Goal: Task Accomplishment & Management: Complete application form

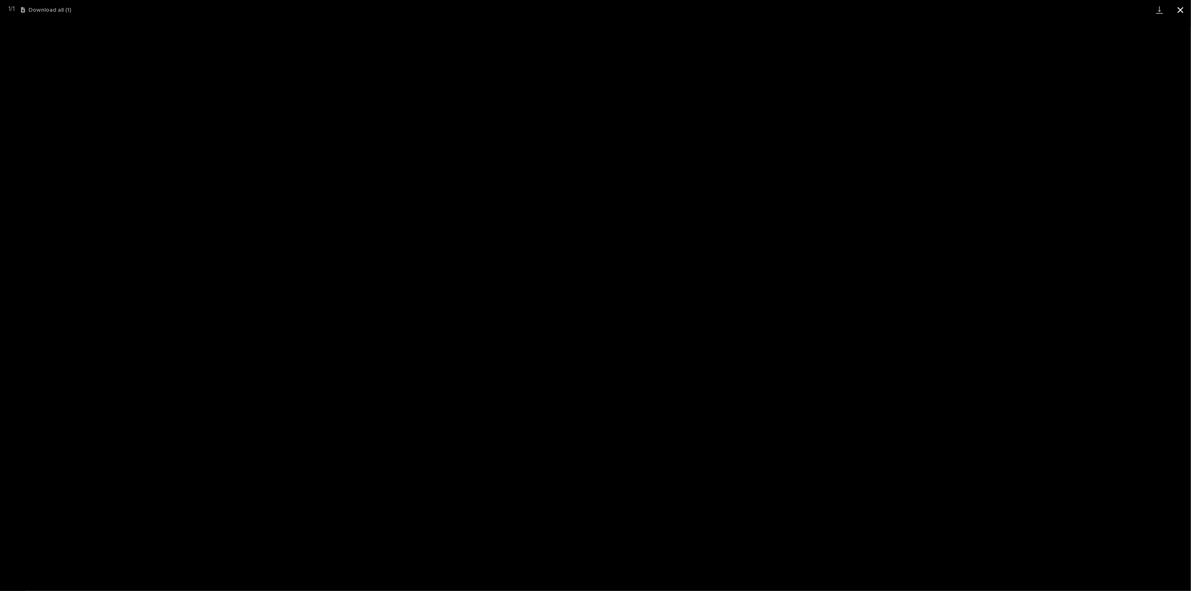
click at [1182, 10] on button "Close gallery" at bounding box center [1180, 10] width 21 height 20
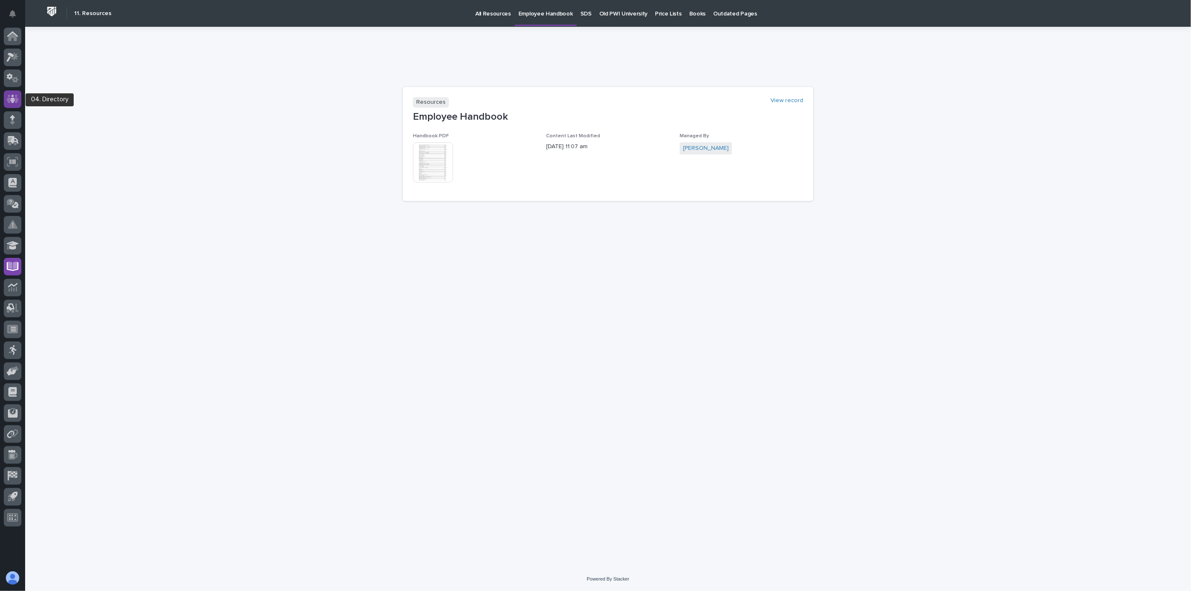
click at [11, 96] on icon at bounding box center [13, 99] width 12 height 10
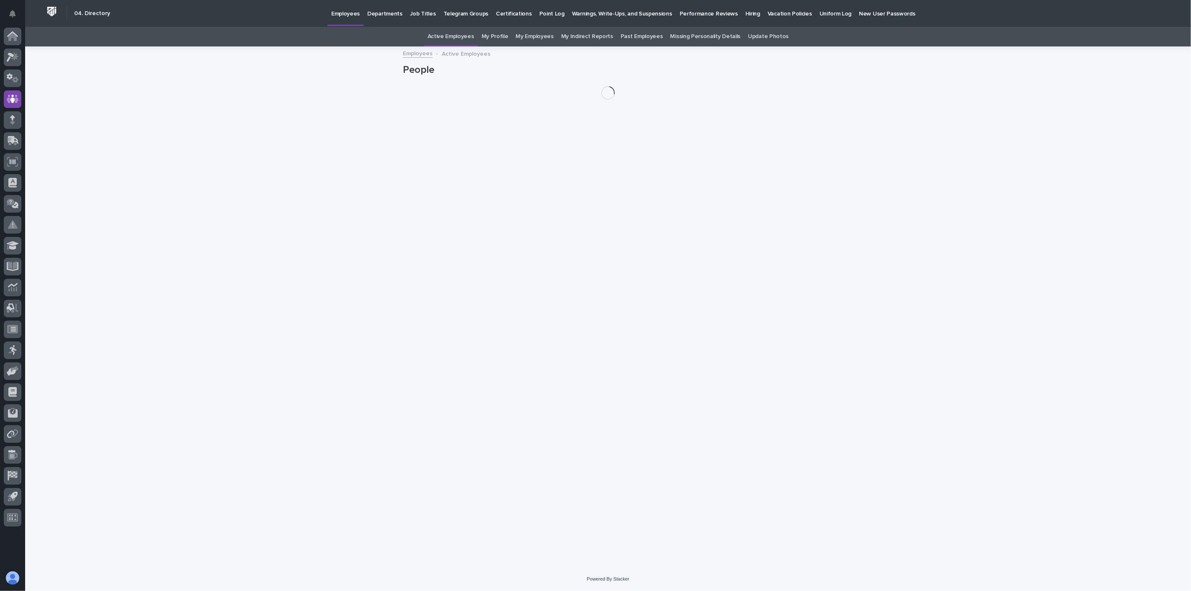
click at [745, 11] on p "Hiring" at bounding box center [752, 9] width 15 height 18
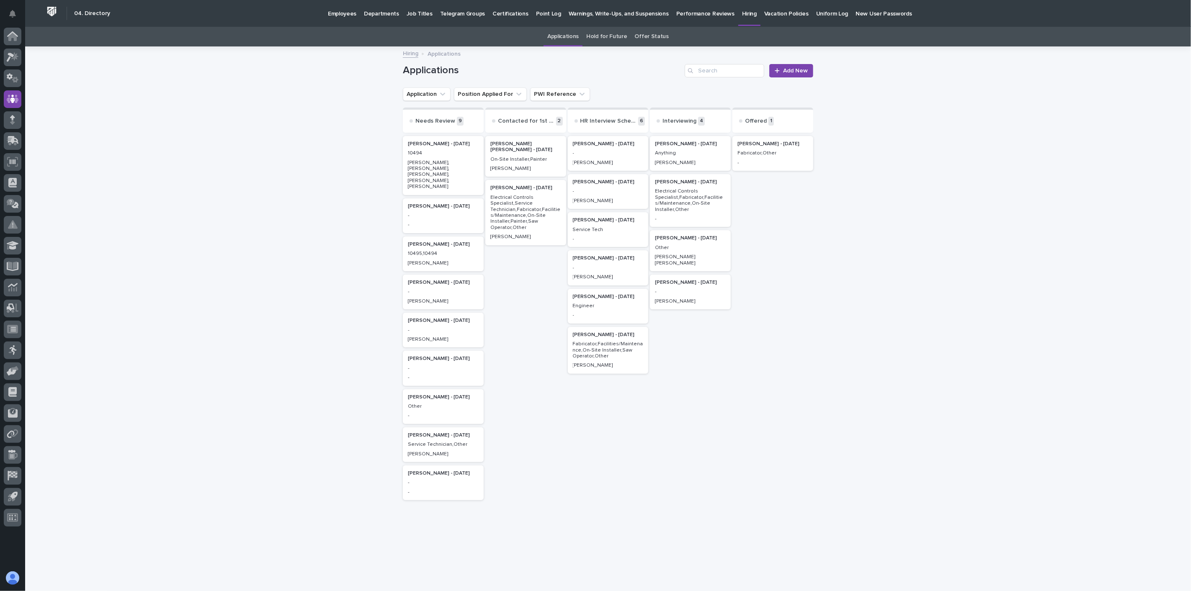
click at [771, 156] on p "Fabricator,Other" at bounding box center [772, 153] width 71 height 6
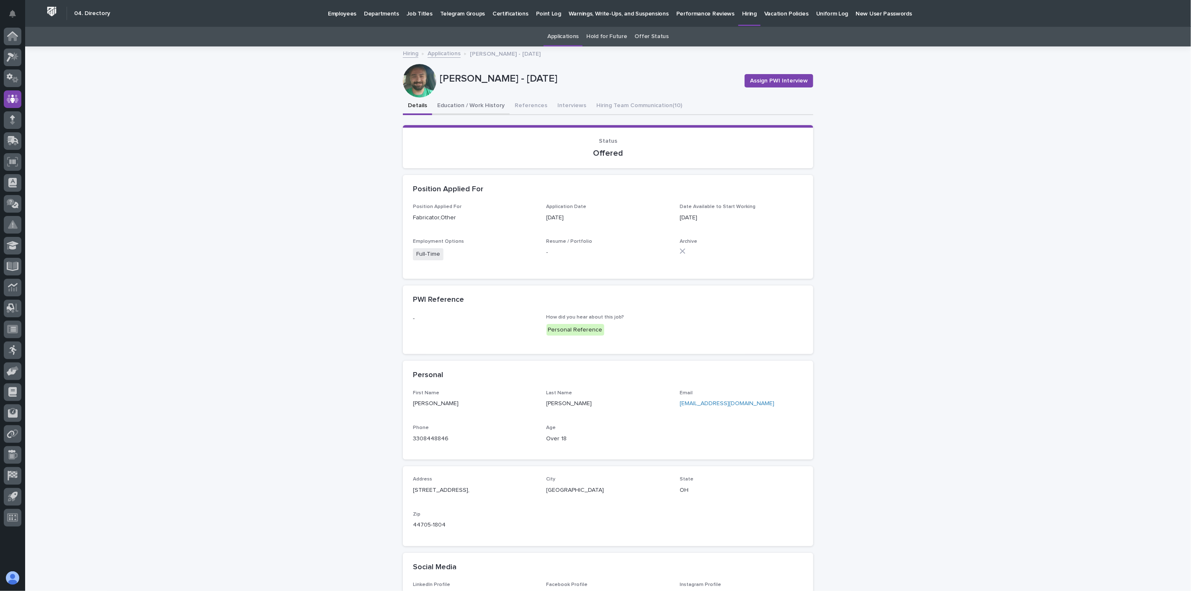
click at [462, 106] on button "Education / Work History" at bounding box center [470, 107] width 77 height 18
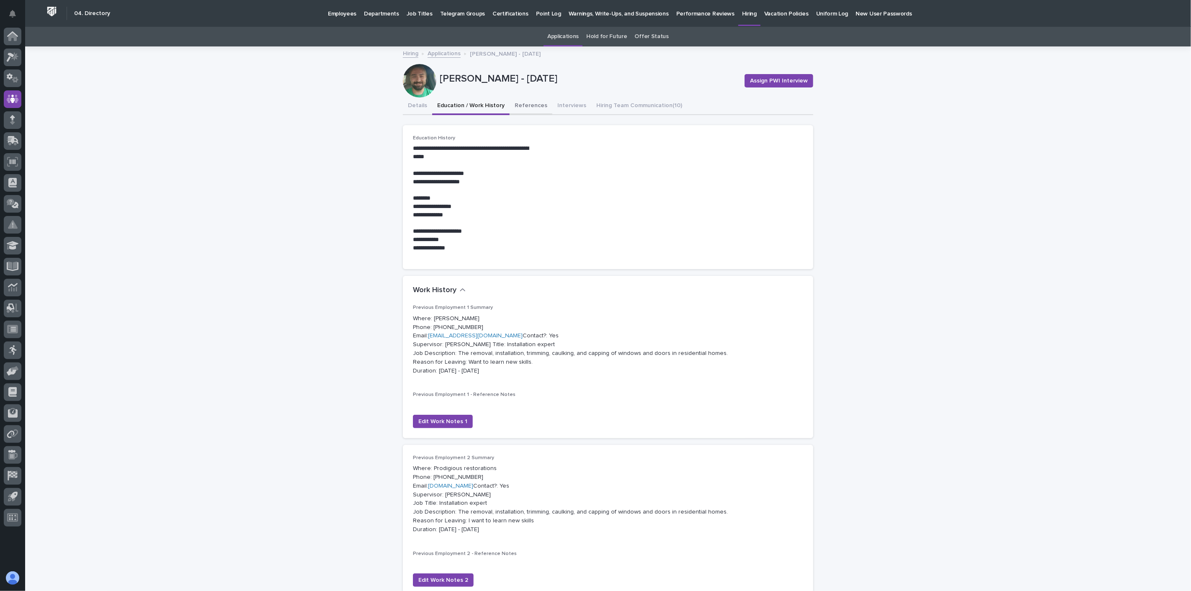
click at [518, 106] on button "References" at bounding box center [531, 107] width 43 height 18
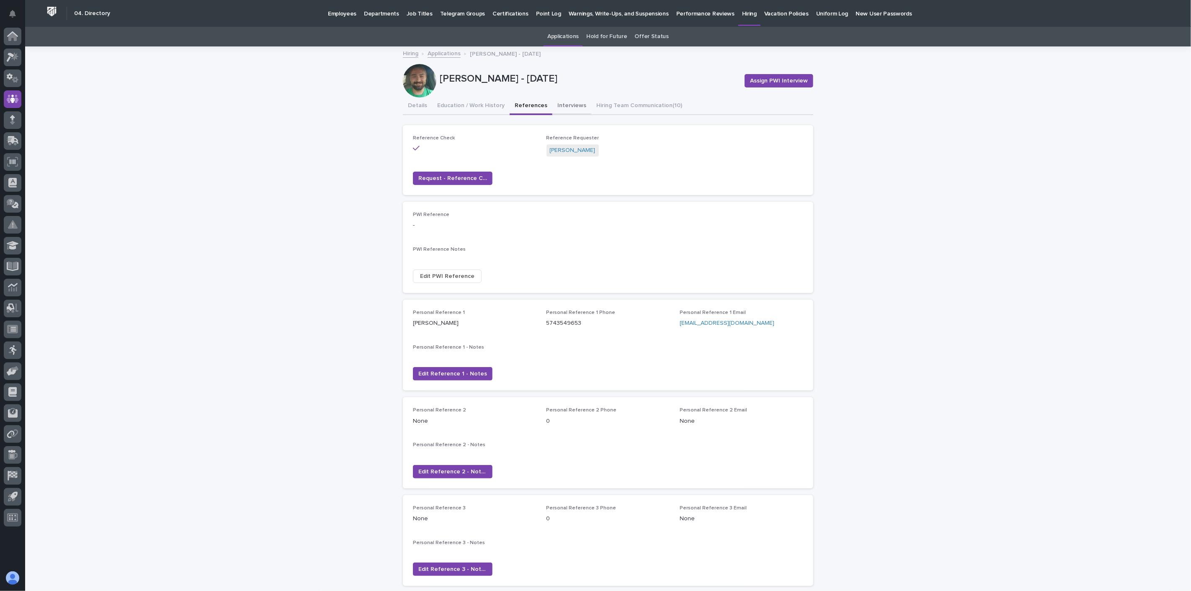
click at [564, 103] on button "Interviews" at bounding box center [571, 107] width 39 height 18
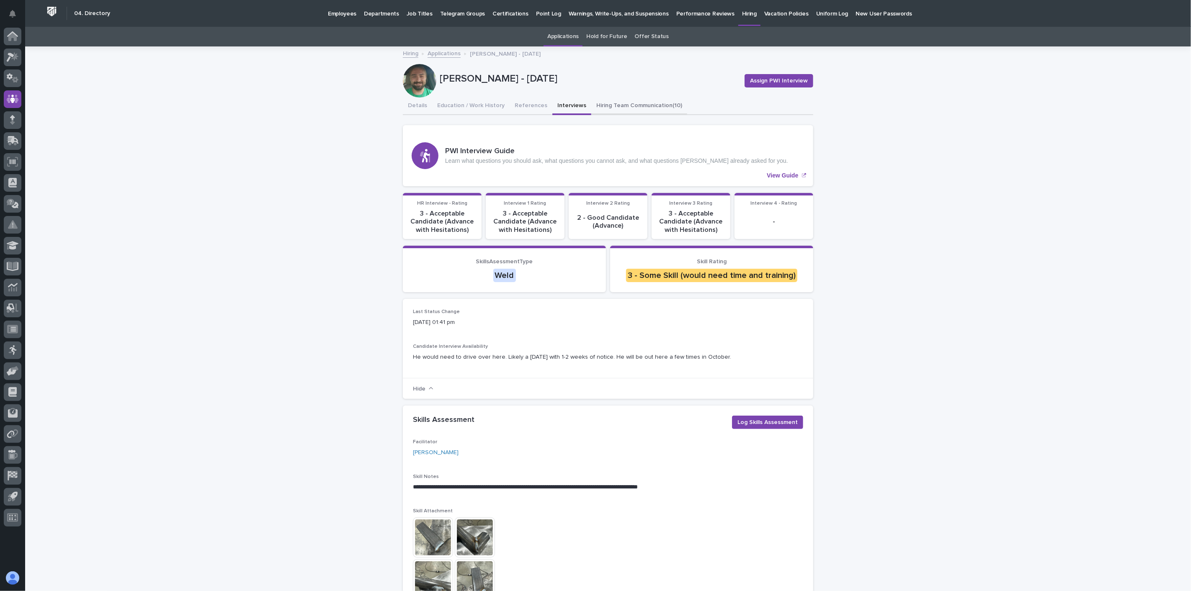
click at [626, 99] on button "Hiring Team Communication (10)" at bounding box center [639, 107] width 96 height 18
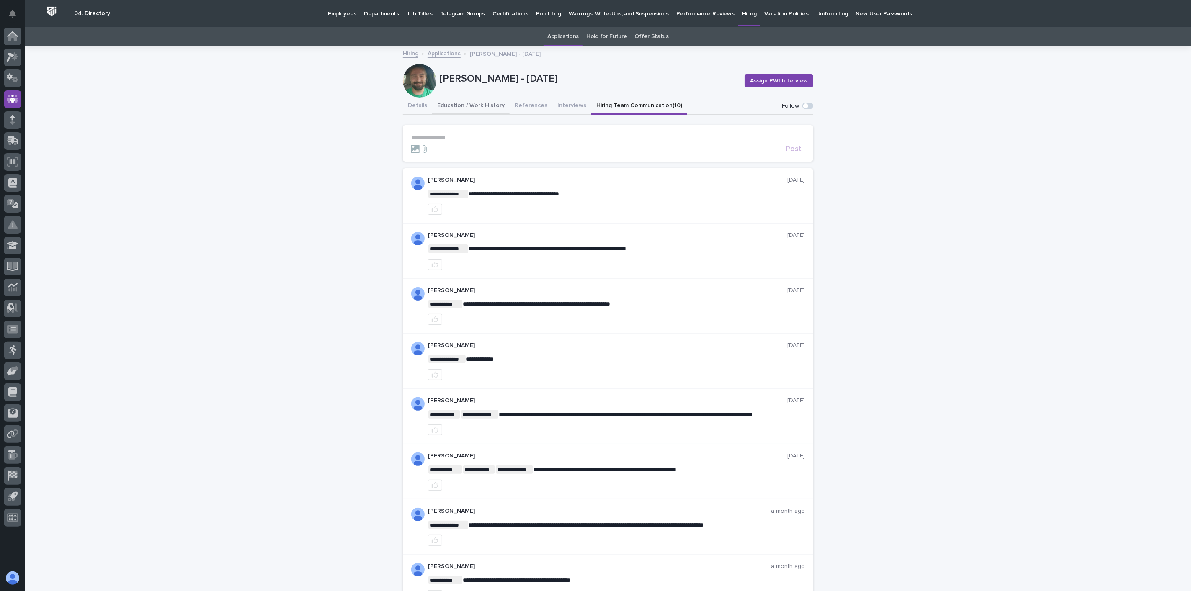
click at [454, 103] on button "Education / Work History" at bounding box center [470, 107] width 77 height 18
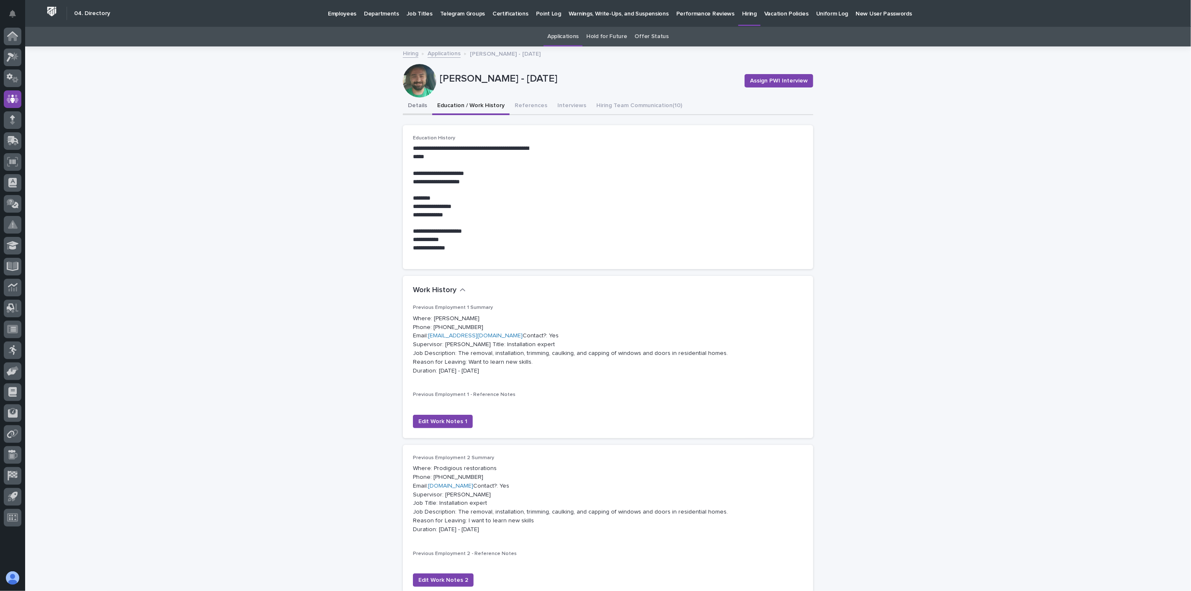
click at [412, 105] on button "Details" at bounding box center [417, 107] width 29 height 18
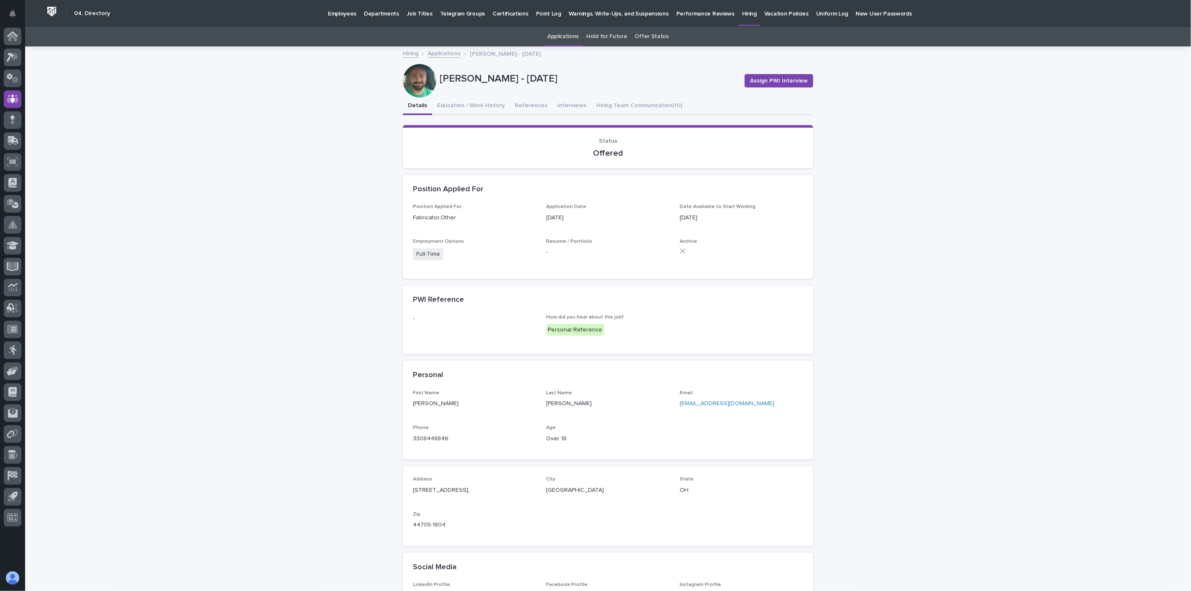
click at [332, 8] on p "Employees" at bounding box center [342, 9] width 28 height 18
